Goal: Information Seeking & Learning: Learn about a topic

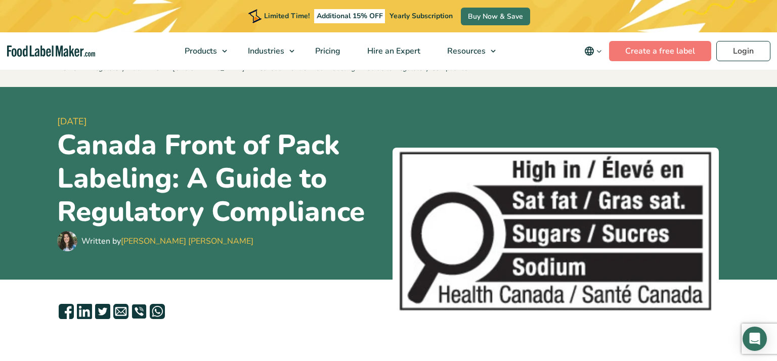
scroll to position [20, 0]
click at [331, 51] on span "Pricing" at bounding box center [326, 51] width 29 height 11
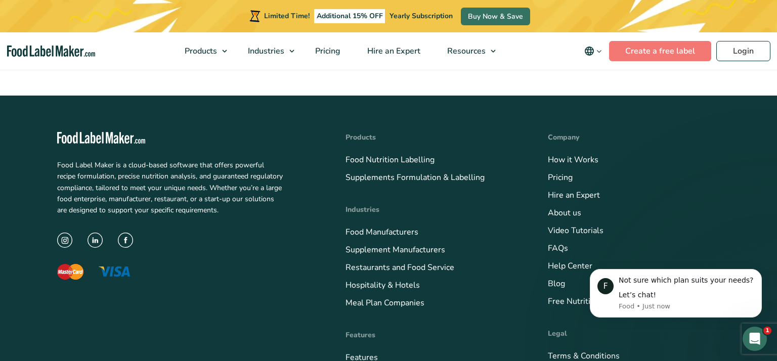
scroll to position [3736, 0]
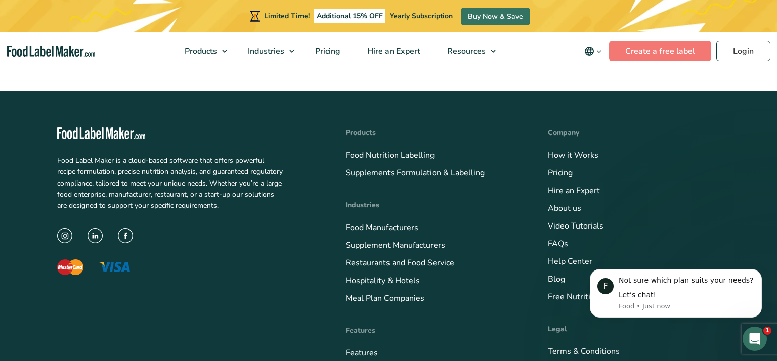
click at [98, 228] on img at bounding box center [95, 235] width 15 height 15
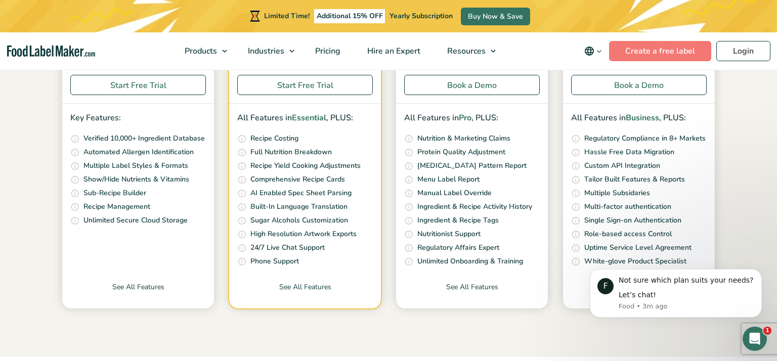
scroll to position [318, 0]
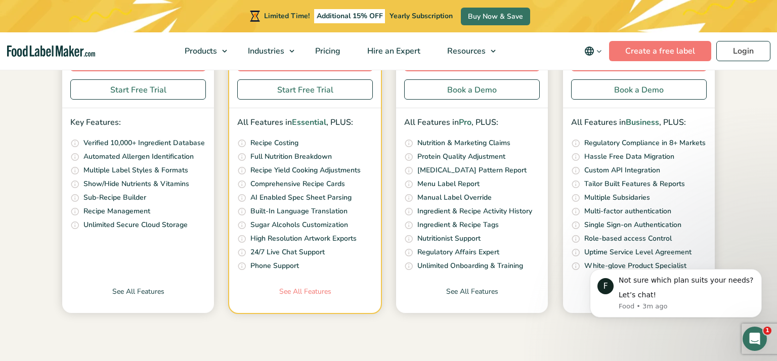
click at [310, 295] on link "See All Features" at bounding box center [305, 299] width 152 height 27
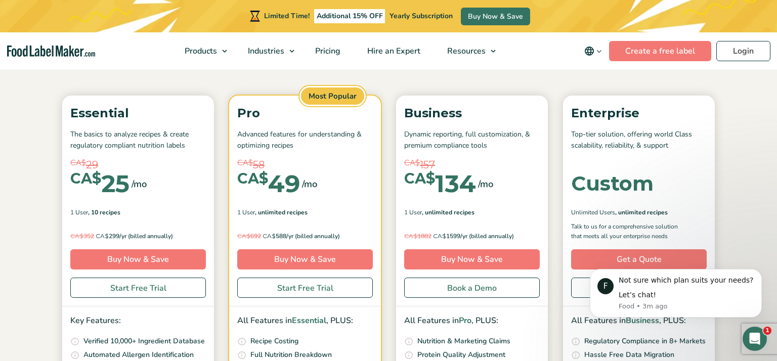
scroll to position [115, 0]
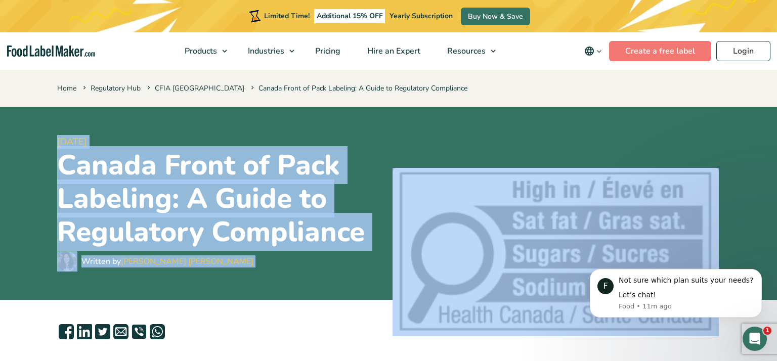
drag, startPoint x: 200, startPoint y: 218, endPoint x: 240, endPoint y: 130, distance: 96.5
copy article "7 February, 2024 Canada Front of Pack Labeling: A Guide to Regulatory Complianc…"
